Goal: Task Accomplishment & Management: Manage account settings

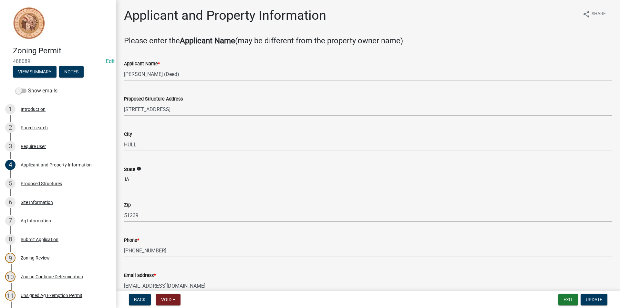
scroll to position [194, 0]
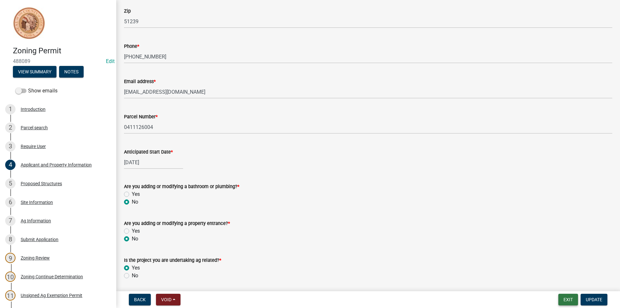
click at [559, 297] on button "Exit" at bounding box center [569, 300] width 20 height 12
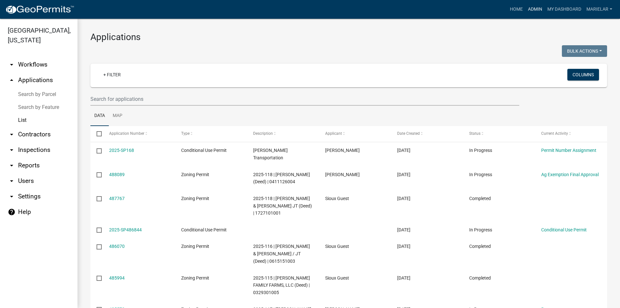
click at [533, 9] on link "Admin" at bounding box center [535, 9] width 19 height 12
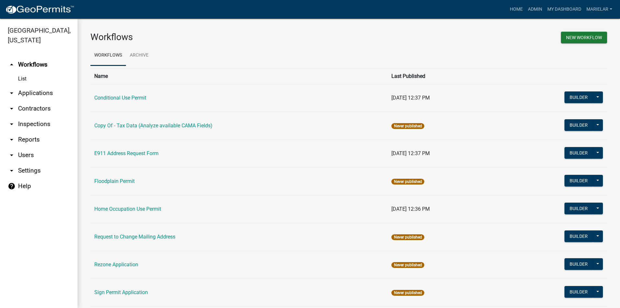
click at [11, 89] on icon "arrow_drop_down" at bounding box center [12, 93] width 8 height 8
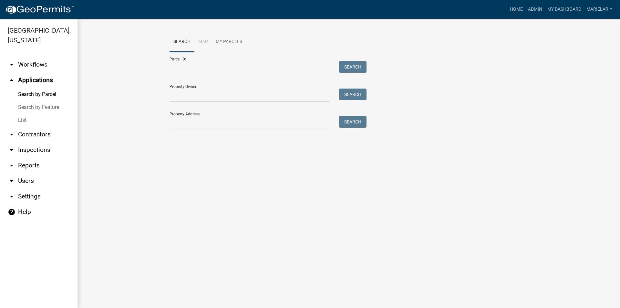
click at [24, 114] on link "List" at bounding box center [39, 120] width 78 height 13
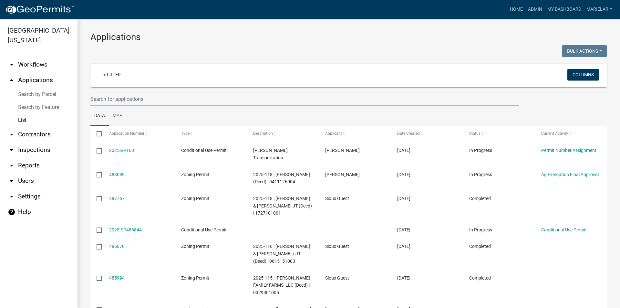
click at [274, 51] on div at bounding box center [217, 51] width 263 height 13
click at [283, 54] on div at bounding box center [217, 51] width 263 height 13
